Goal: Check status

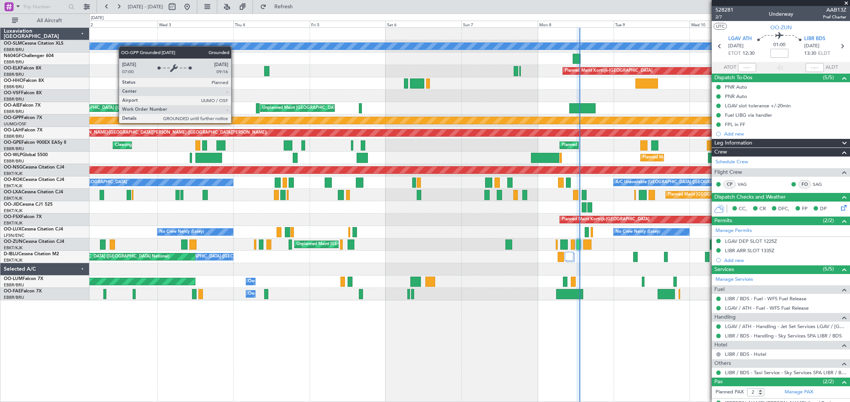
click at [459, 123] on div "Grounded [PERSON_NAME]" at bounding box center [469, 120] width 2279 height 7
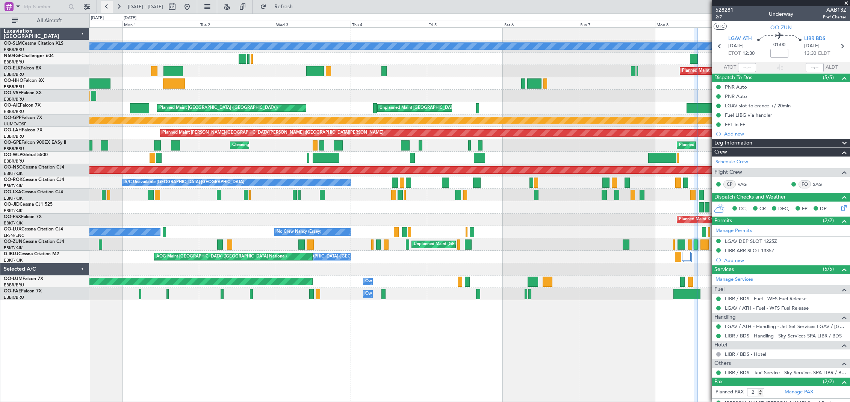
click at [106, 9] on button at bounding box center [107, 7] width 12 height 12
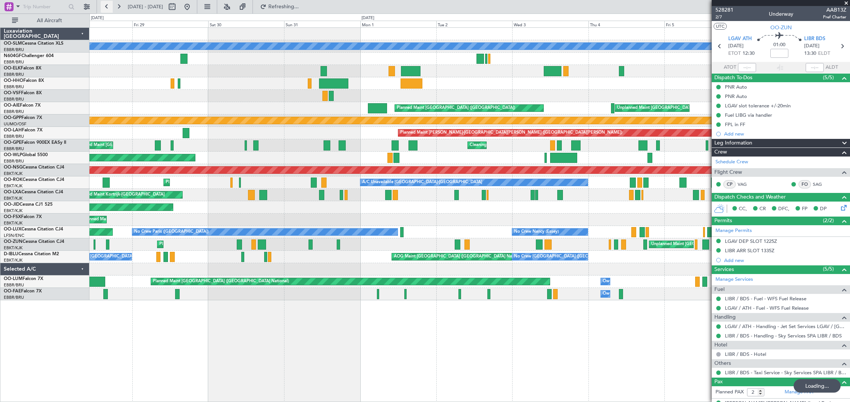
click at [106, 9] on button at bounding box center [107, 7] width 12 height 12
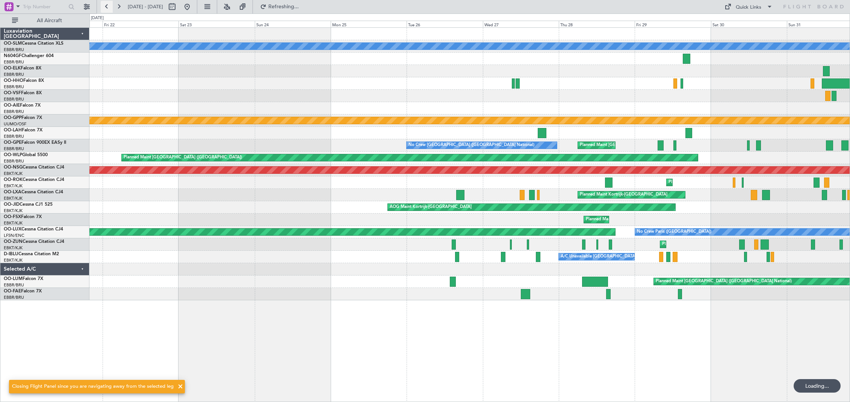
click at [106, 9] on button at bounding box center [107, 7] width 12 height 12
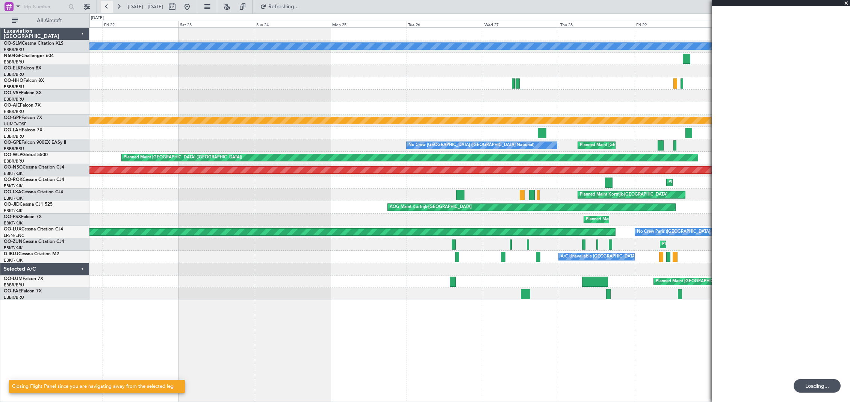
click at [106, 9] on button at bounding box center [107, 7] width 12 height 12
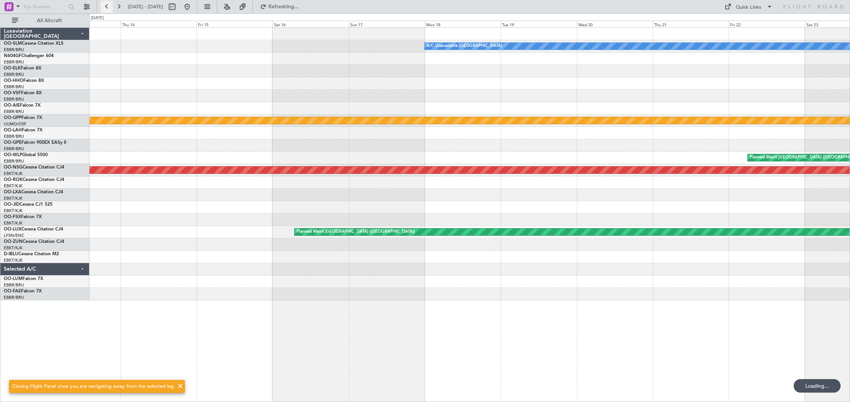
click at [106, 9] on button at bounding box center [107, 7] width 12 height 12
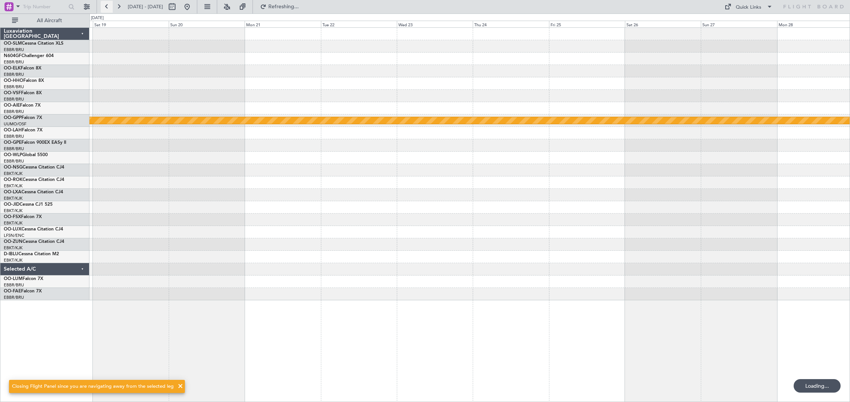
click at [106, 9] on button at bounding box center [107, 7] width 12 height 12
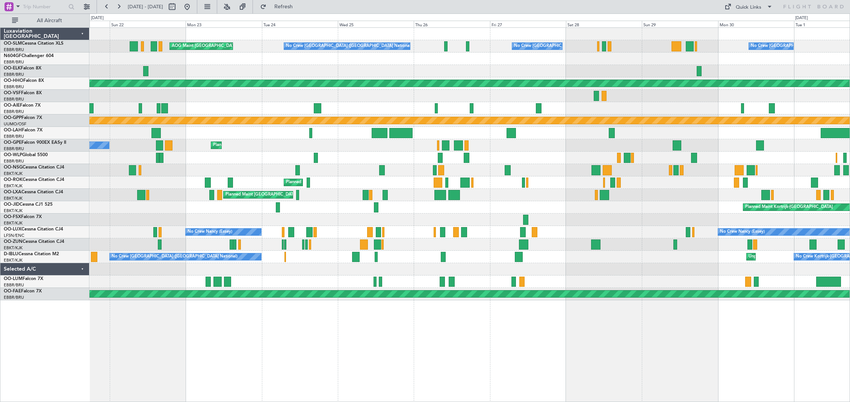
click at [229, 58] on div at bounding box center [469, 59] width 760 height 12
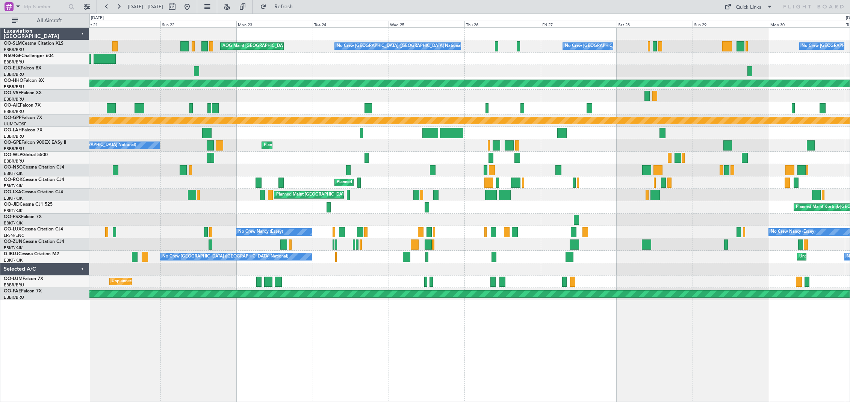
click at [125, 55] on div "No Crew [GEOGRAPHIC_DATA] ([GEOGRAPHIC_DATA] National) No Crew [GEOGRAPHIC_DATA…" at bounding box center [469, 164] width 760 height 273
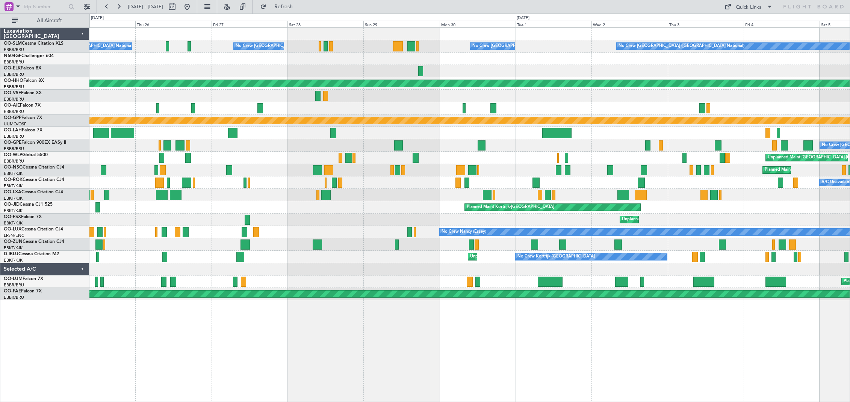
click at [184, 56] on div at bounding box center [469, 59] width 760 height 12
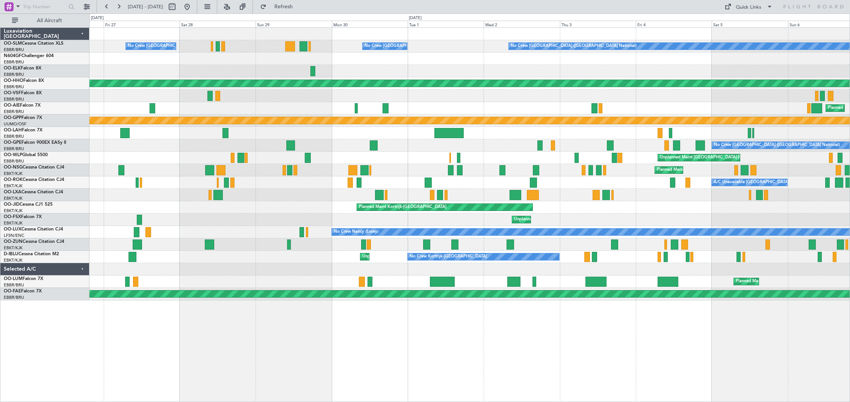
click at [279, 59] on div at bounding box center [469, 59] width 760 height 12
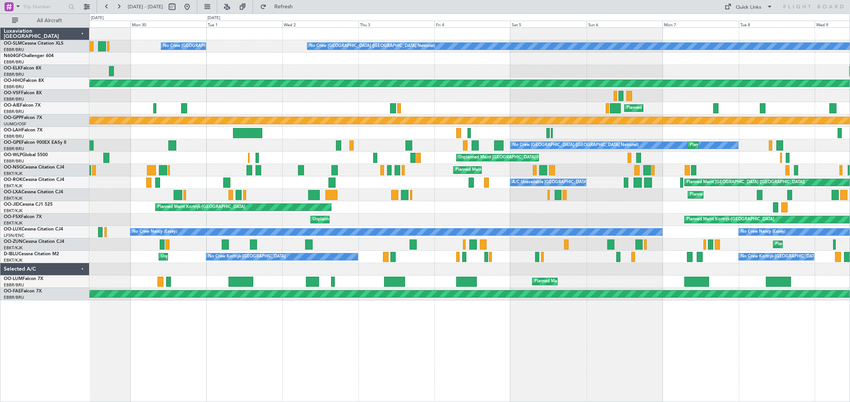
click at [329, 57] on div at bounding box center [469, 59] width 760 height 12
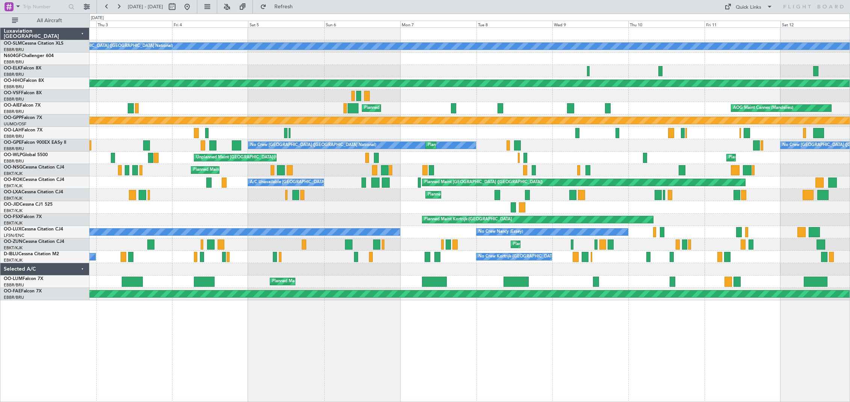
click at [345, 55] on div "No Crew [GEOGRAPHIC_DATA] ([GEOGRAPHIC_DATA] National) No Crew [GEOGRAPHIC_DATA…" at bounding box center [469, 164] width 760 height 273
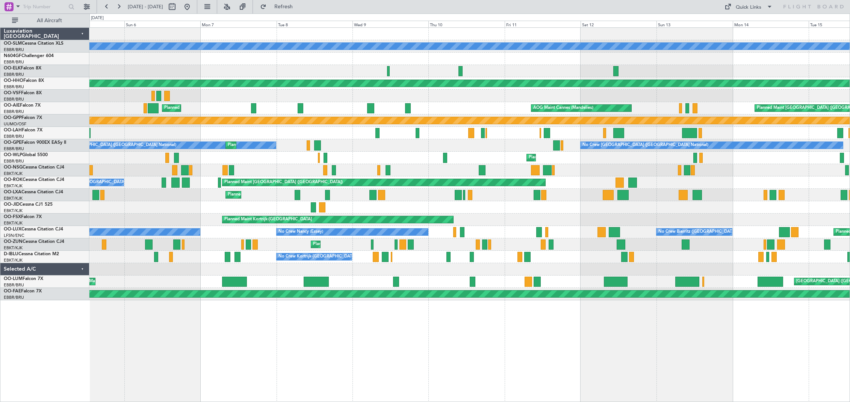
click at [381, 54] on div at bounding box center [469, 59] width 760 height 12
click at [446, 55] on div at bounding box center [469, 59] width 760 height 12
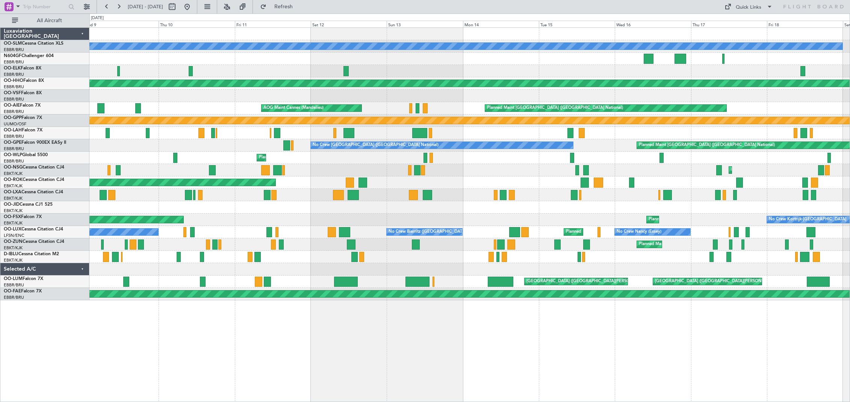
click at [412, 56] on div at bounding box center [469, 59] width 760 height 12
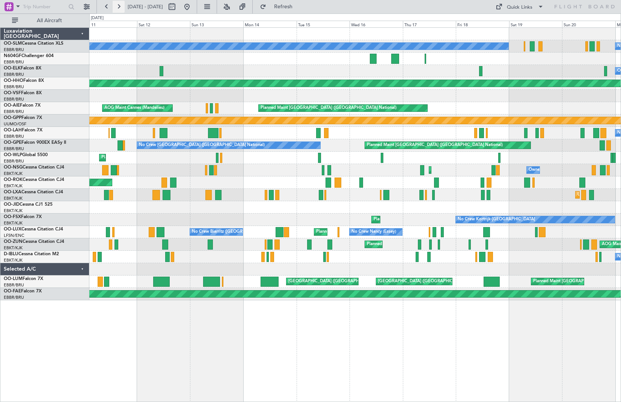
click at [118, 7] on button at bounding box center [119, 7] width 12 height 12
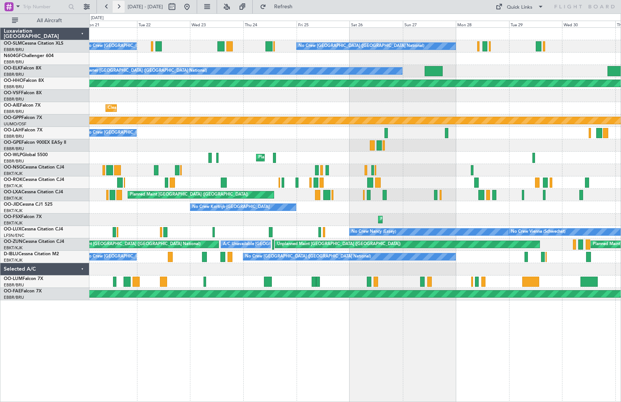
click at [117, 6] on button at bounding box center [119, 7] width 12 height 12
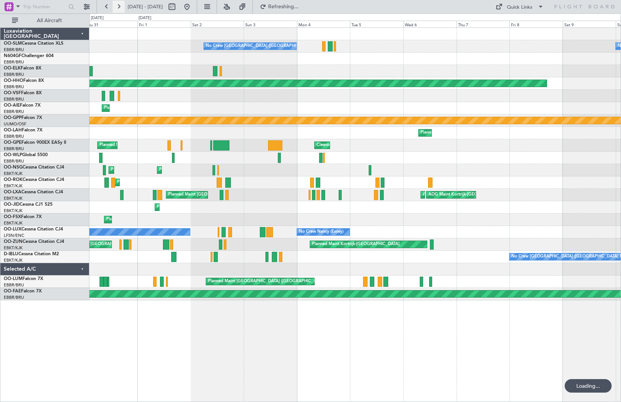
click at [117, 6] on button at bounding box center [119, 7] width 12 height 12
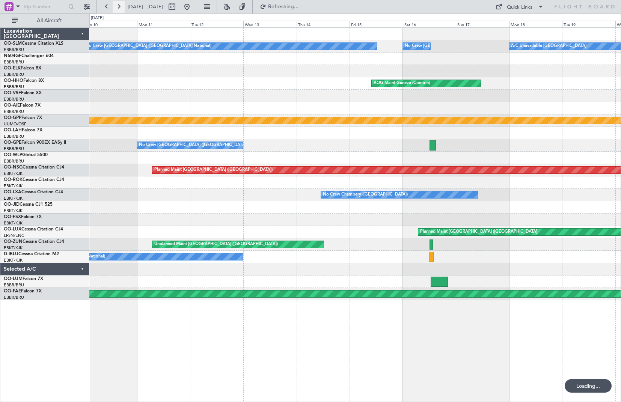
click at [117, 6] on button at bounding box center [119, 7] width 12 height 12
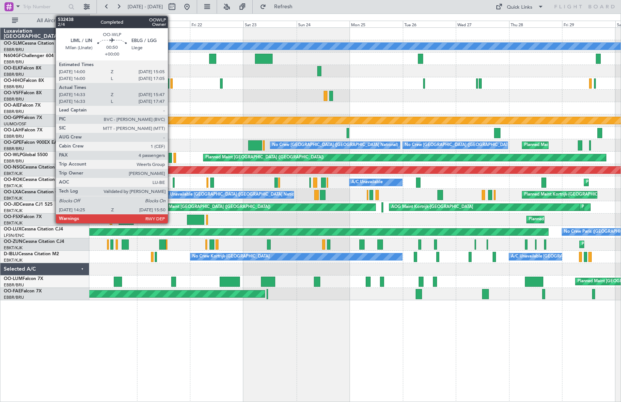
click at [171, 159] on div at bounding box center [170, 158] width 3 height 10
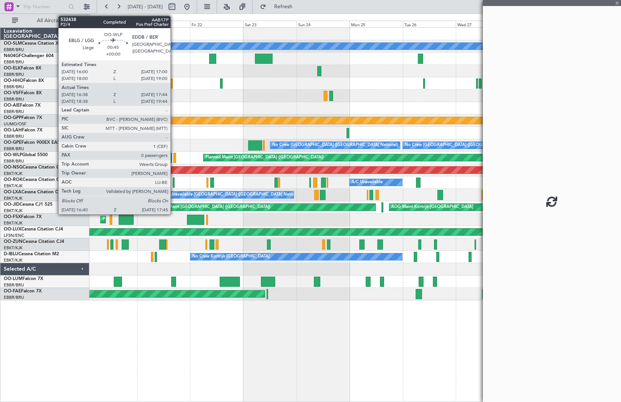
click at [174, 159] on div at bounding box center [175, 158] width 3 height 10
